Goal: Transaction & Acquisition: Purchase product/service

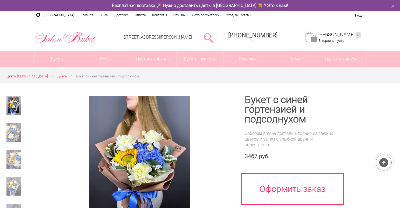
scroll to position [43, 0]
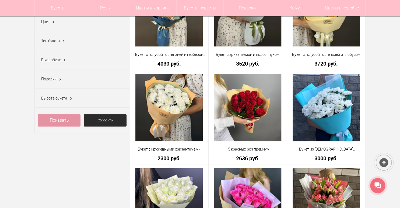
scroll to position [216, 0]
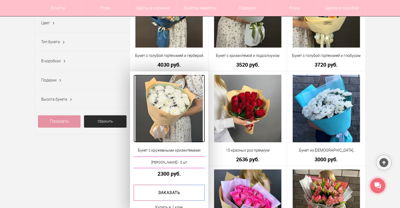
click at [177, 106] on img at bounding box center [169, 108] width 67 height 67
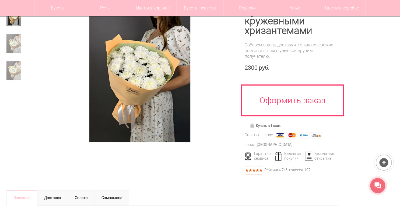
scroll to position [65, 0]
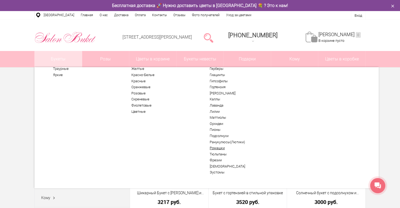
scroll to position [29, 0]
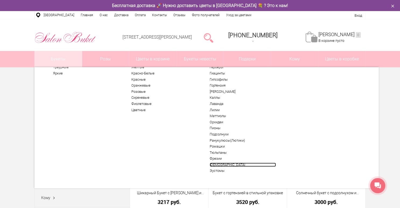
click at [217, 165] on link "[DEMOGRAPHIC_DATA]" at bounding box center [243, 164] width 66 height 4
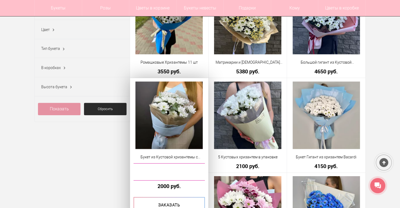
scroll to position [237, 0]
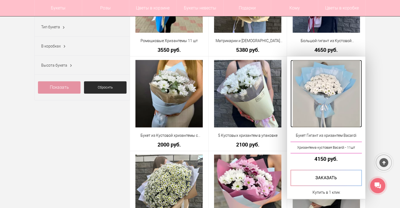
click at [329, 91] on img at bounding box center [326, 93] width 67 height 67
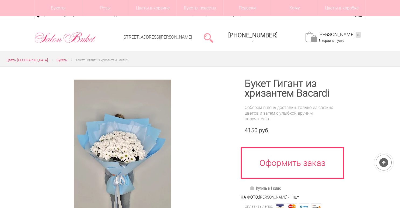
scroll to position [86, 0]
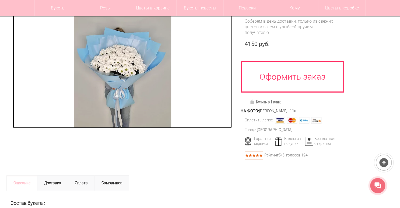
click at [122, 39] on img at bounding box center [123, 60] width 98 height 135
